Goal: Find contact information: Find contact information

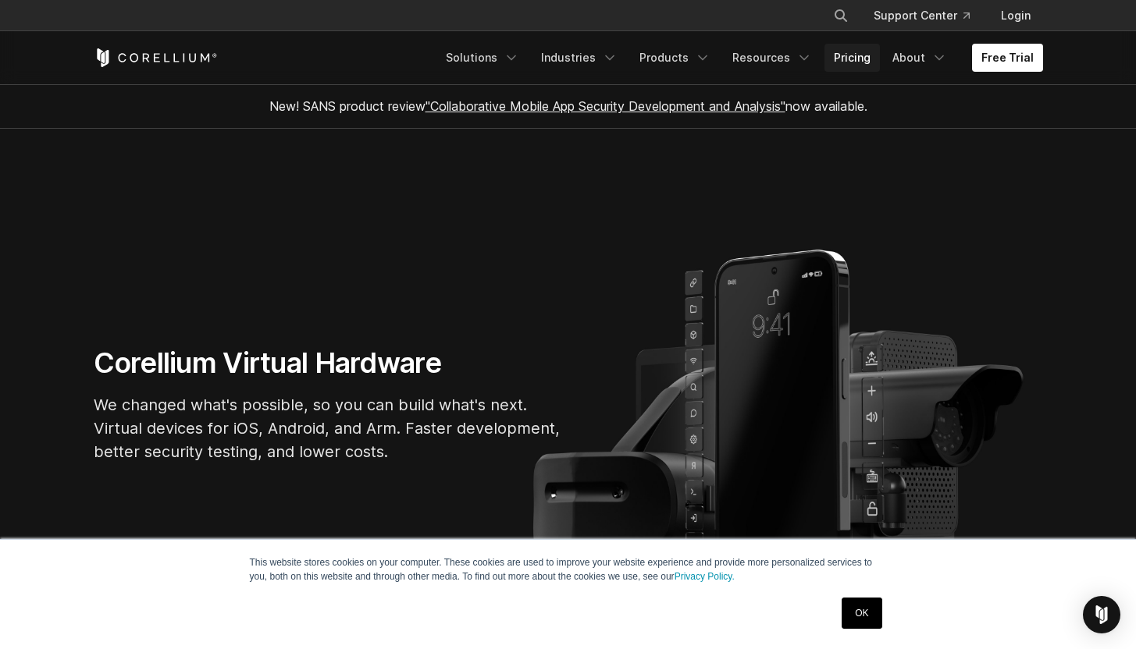
click at [856, 58] on link "Pricing" at bounding box center [851, 58] width 55 height 28
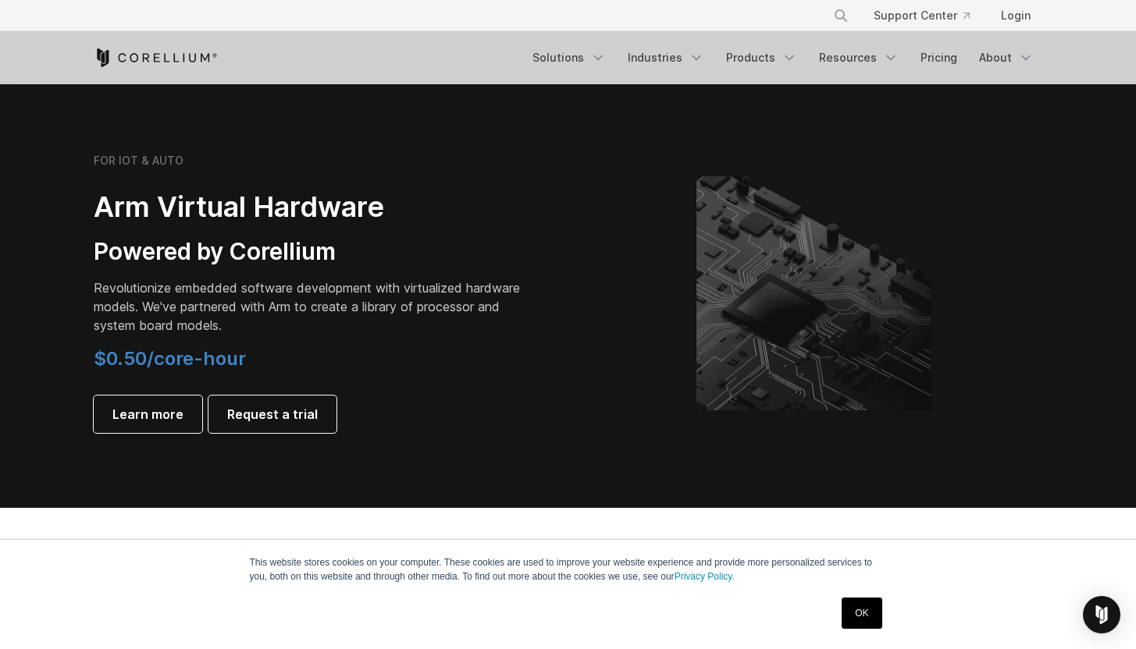
scroll to position [1793, 0]
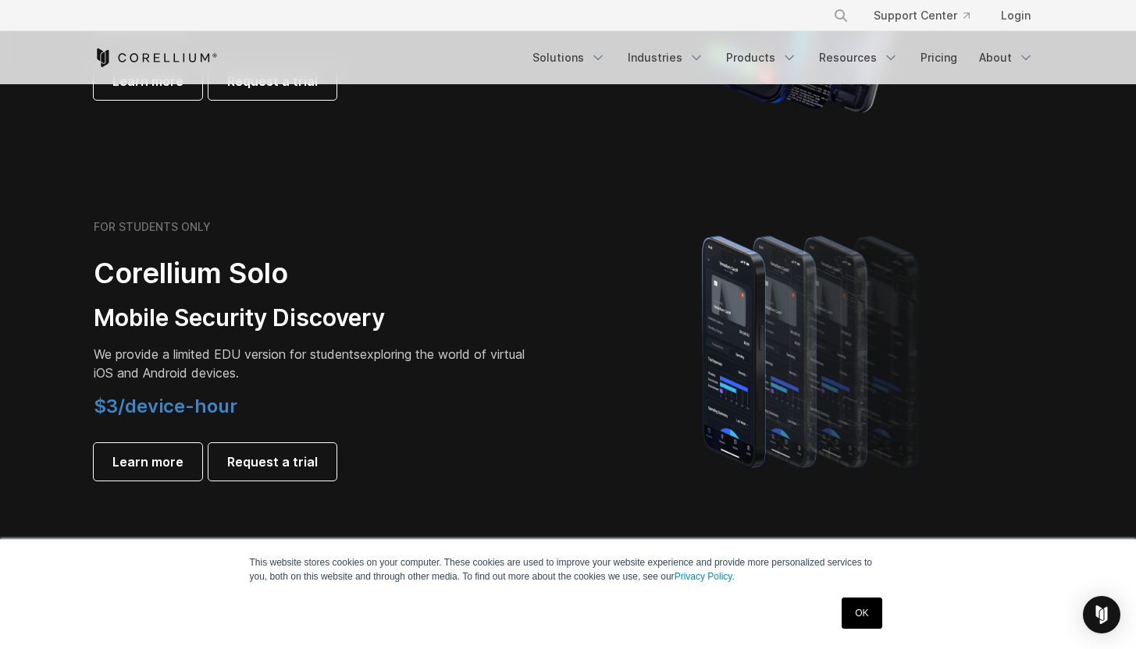
scroll to position [1056, 0]
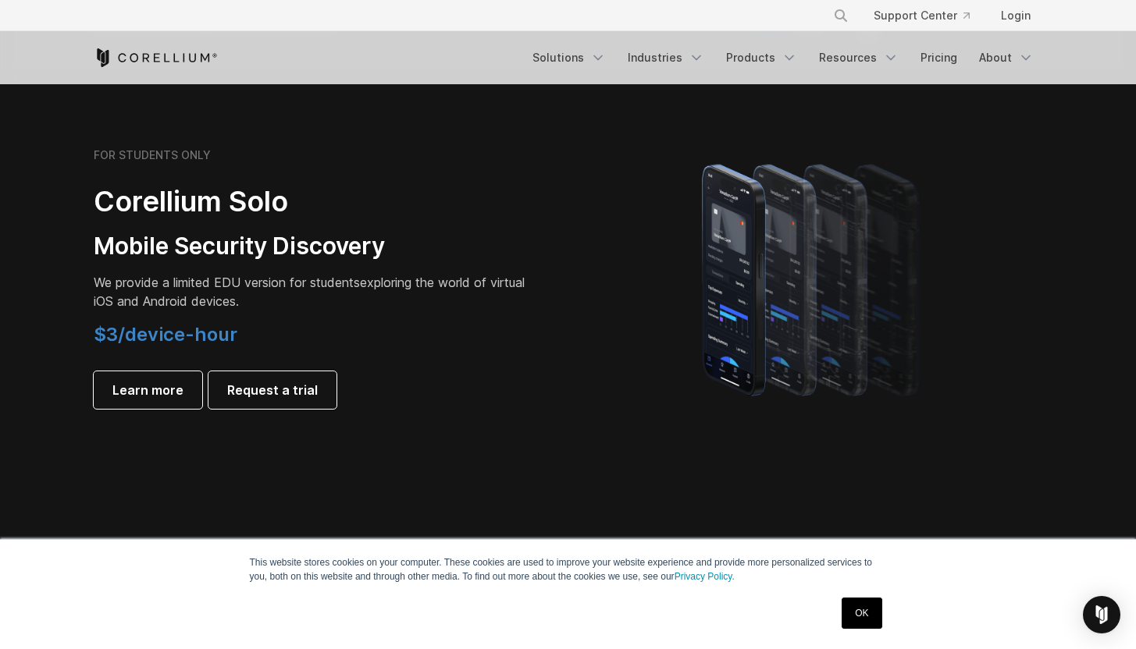
click at [846, 599] on link "OK" at bounding box center [861, 613] width 40 height 31
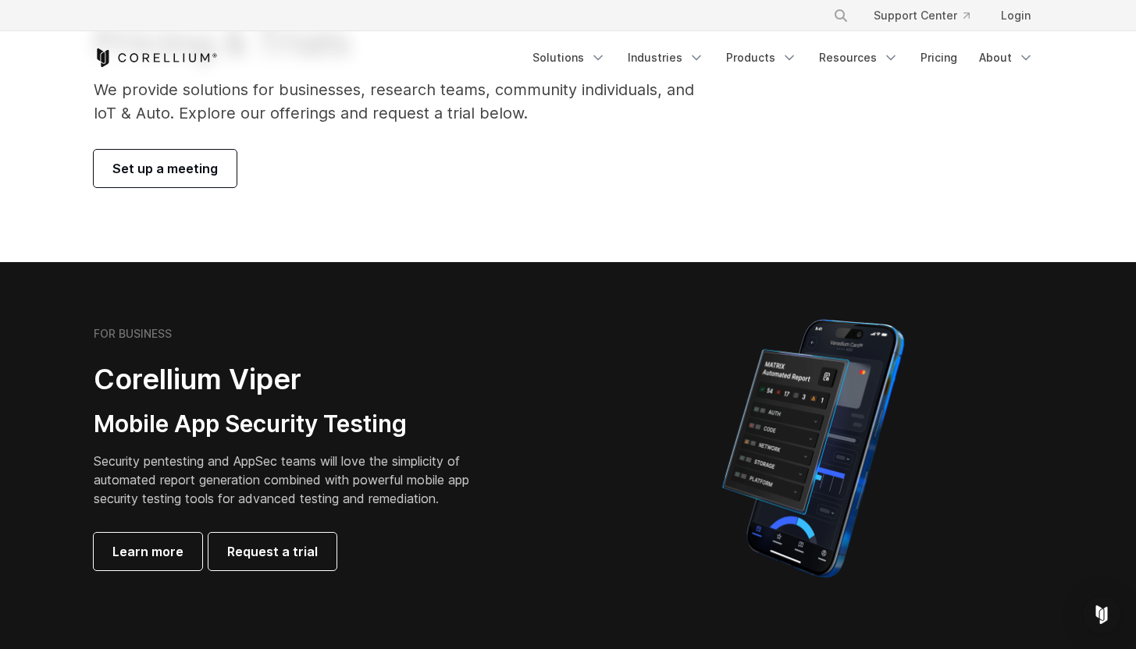
scroll to position [0, 0]
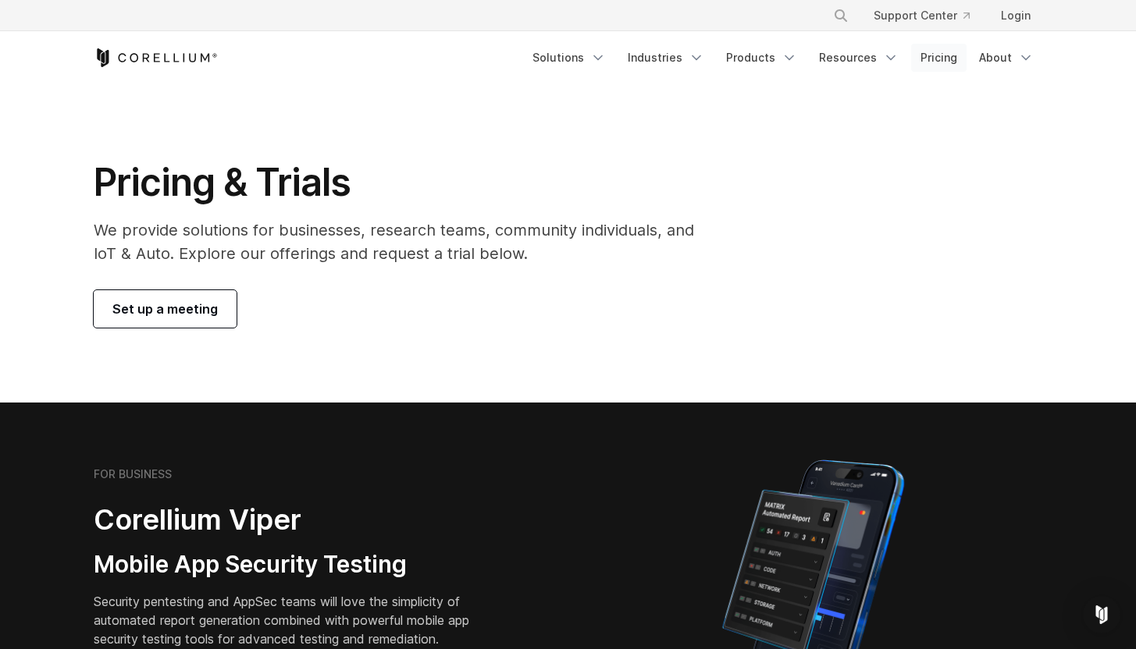
click at [939, 61] on link "Pricing" at bounding box center [938, 58] width 55 height 28
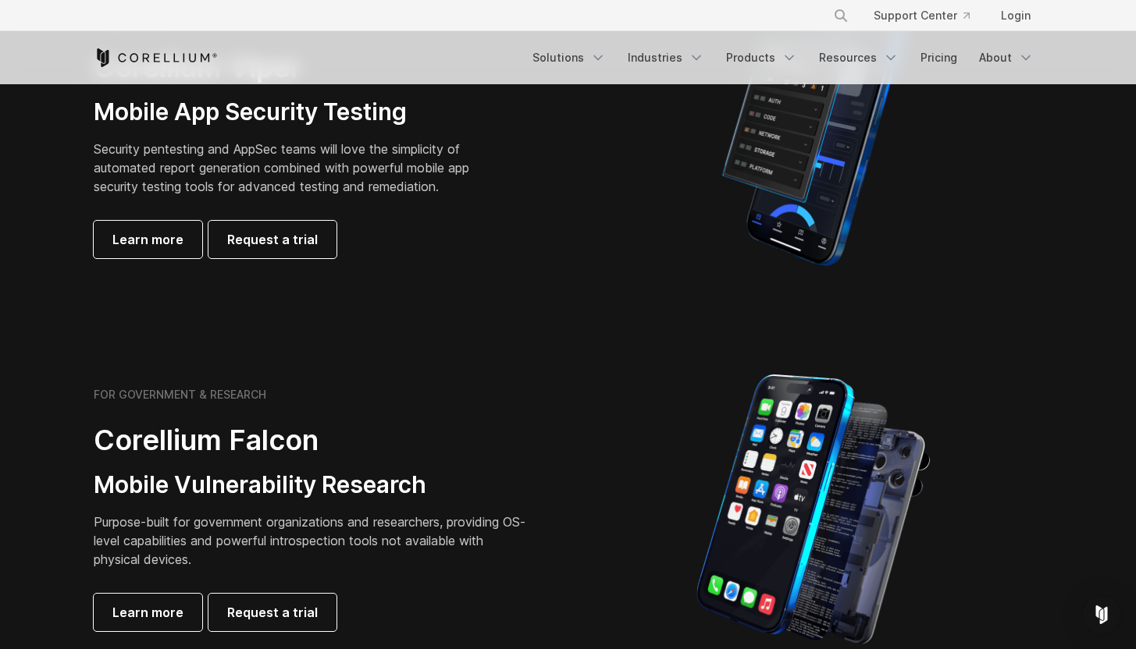
scroll to position [644, 0]
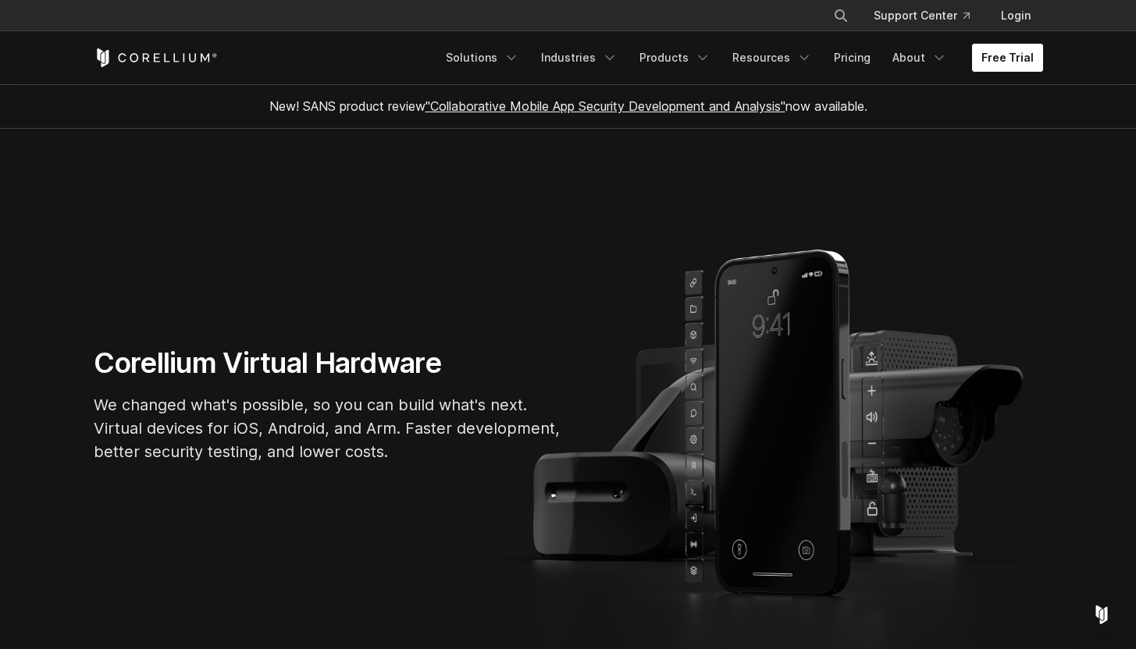
click at [1020, 55] on link "Free Trial" at bounding box center [1007, 58] width 71 height 28
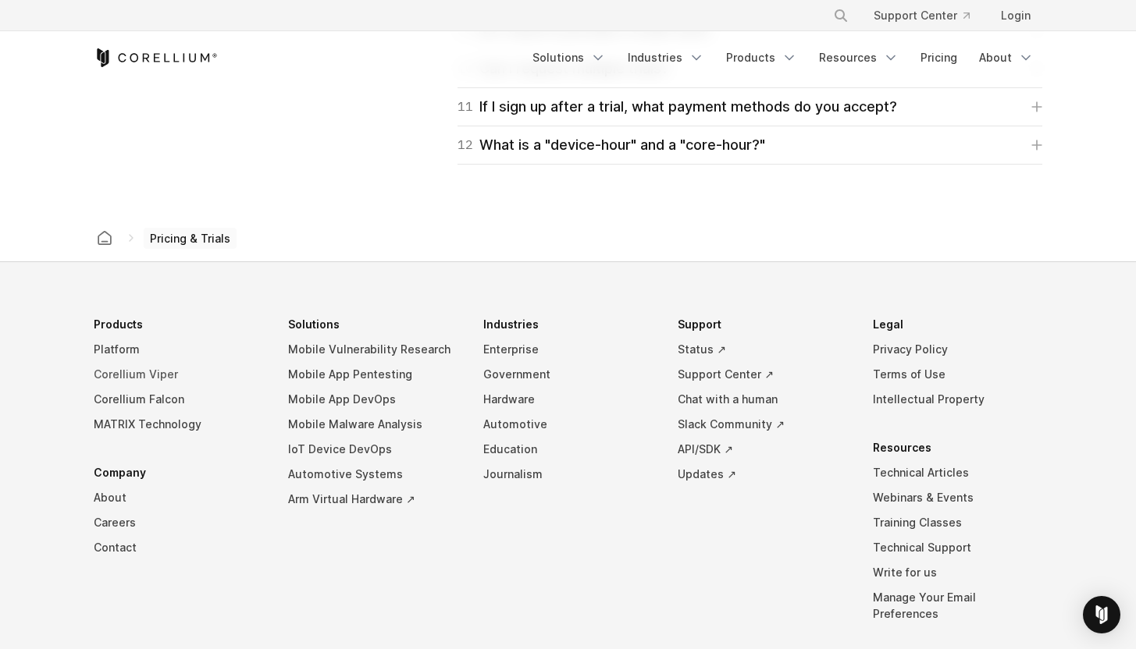
scroll to position [2774, 0]
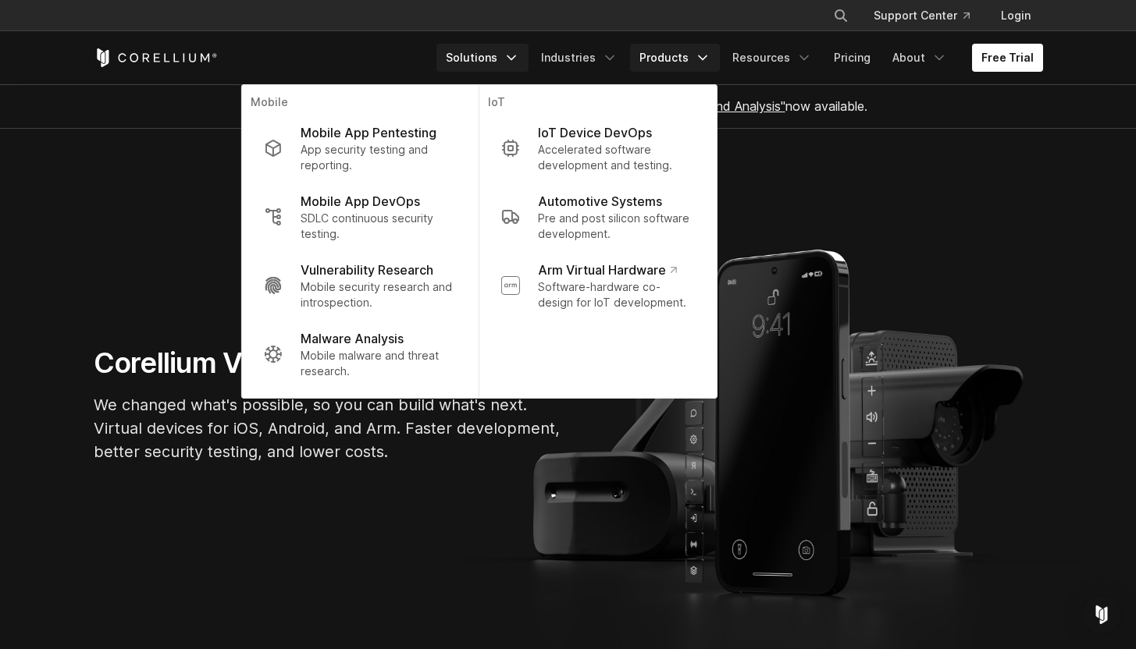
click at [668, 59] on link "Products" at bounding box center [675, 58] width 90 height 28
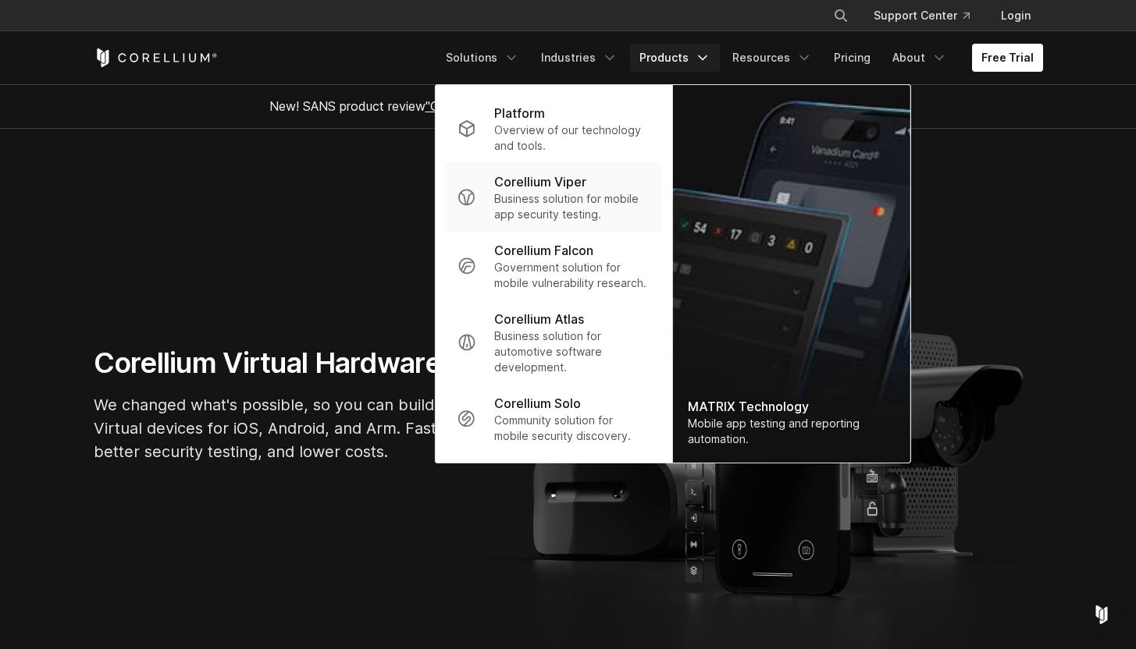
click at [602, 204] on p "Business solution for mobile app security testing." at bounding box center [571, 206] width 155 height 31
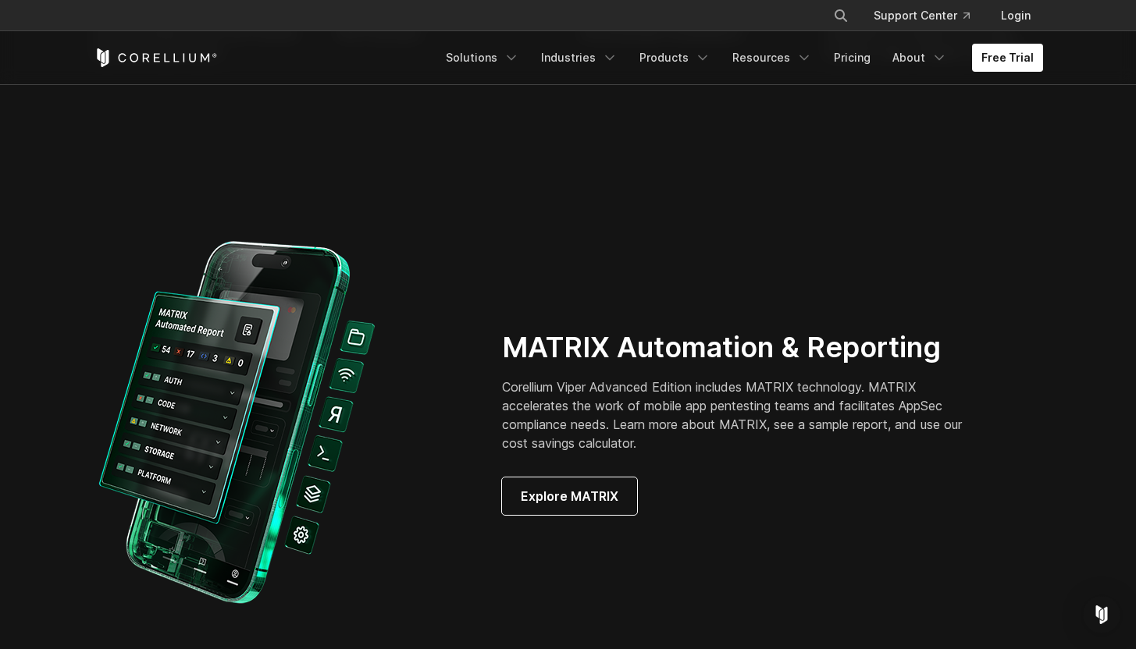
scroll to position [1086, 0]
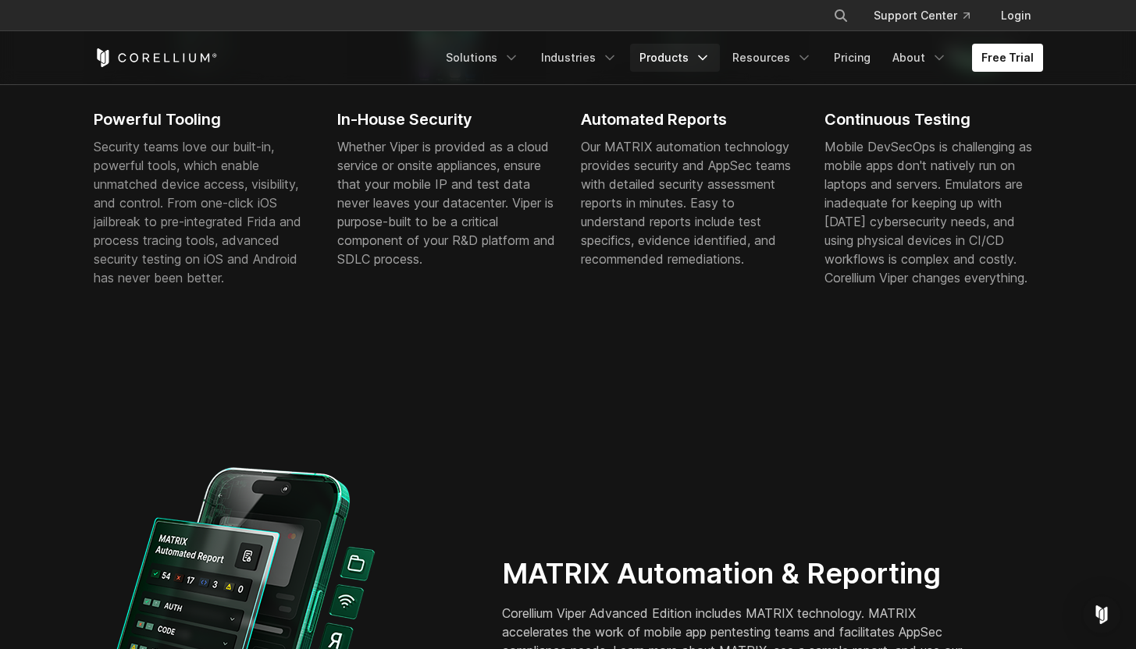
click at [706, 50] on icon "Navigation Menu" at bounding box center [703, 58] width 16 height 16
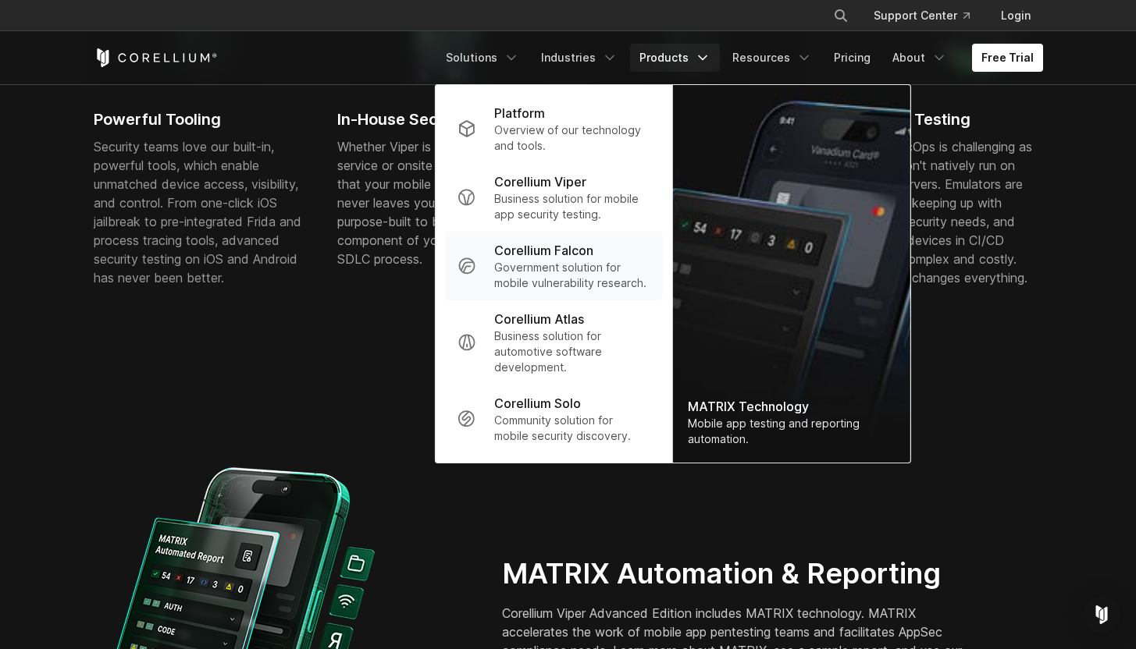
click at [579, 265] on p "Government solution for mobile vulnerability research." at bounding box center [571, 275] width 155 height 31
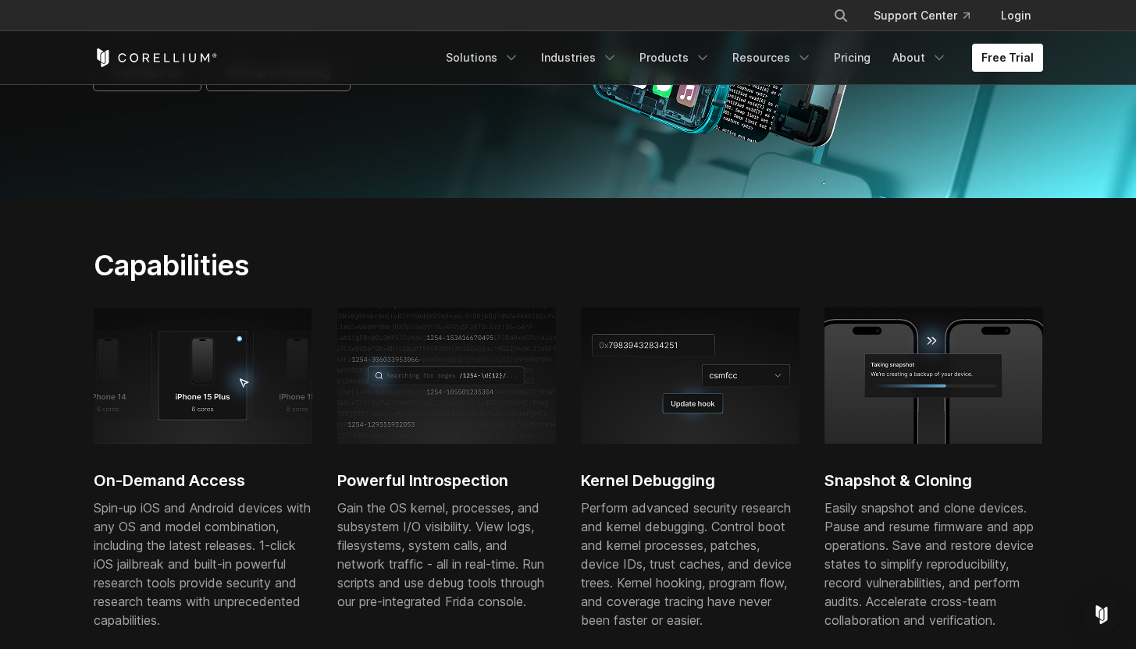
scroll to position [167, 0]
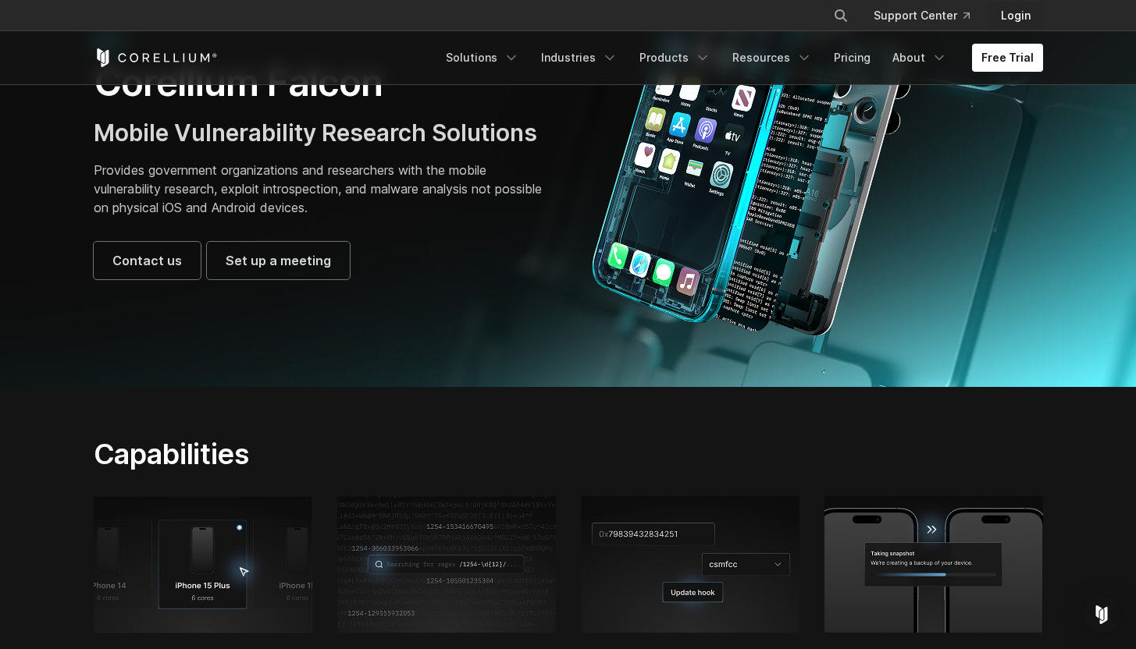
click at [1025, 17] on link "Login" at bounding box center [1015, 16] width 55 height 28
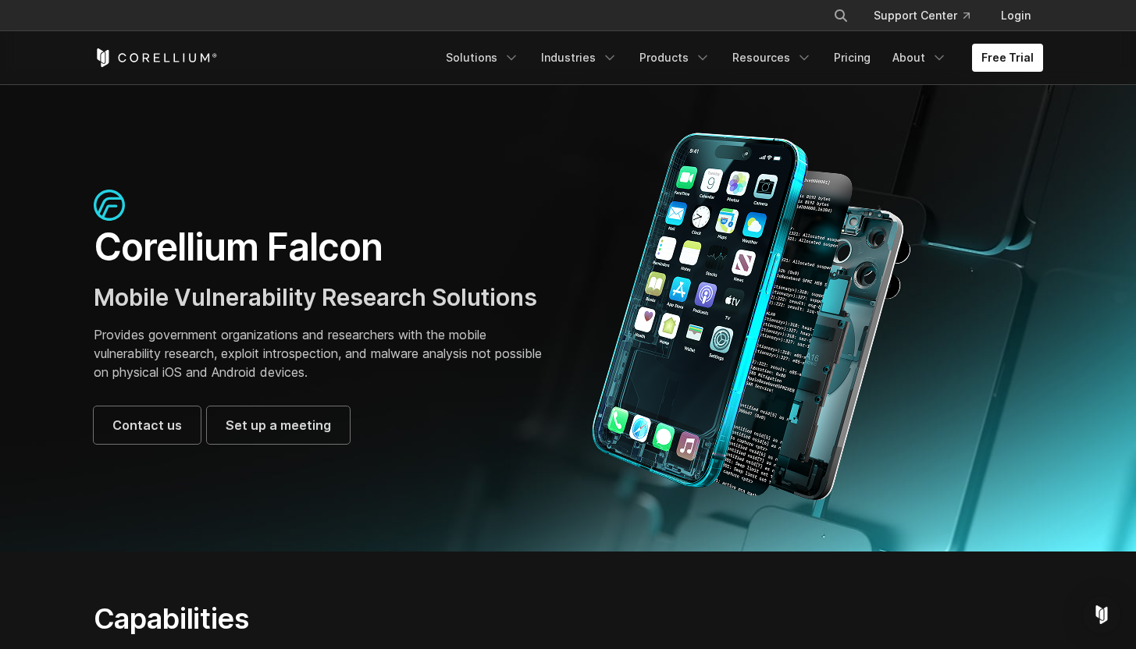
scroll to position [0, 0]
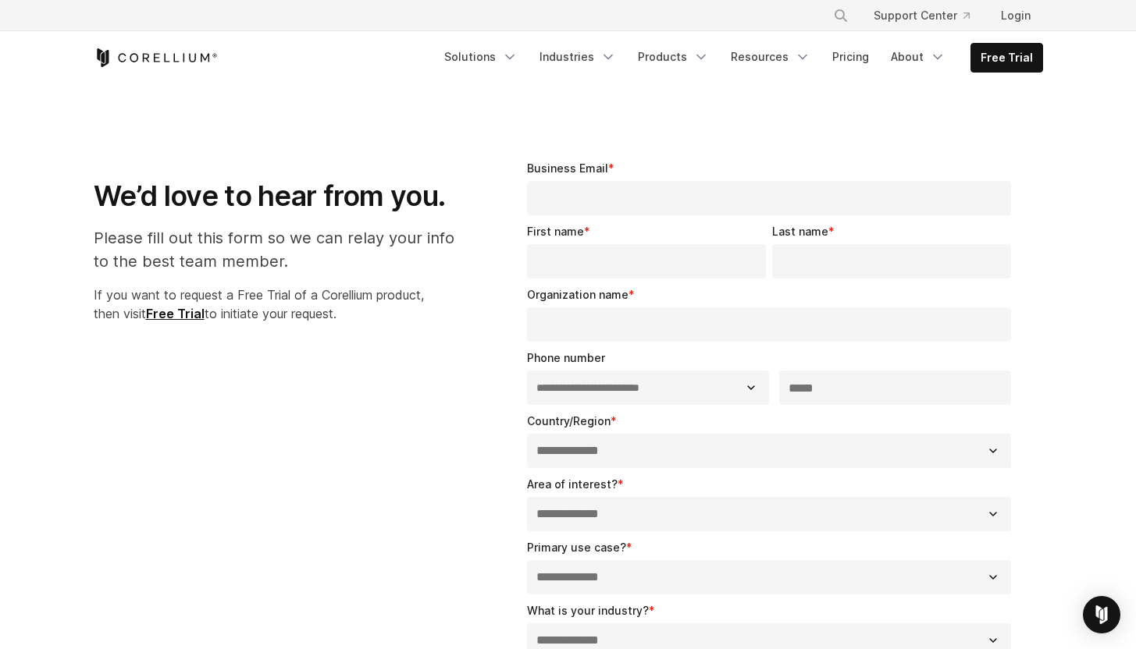
select select "**"
